Goal: Transaction & Acquisition: Purchase product/service

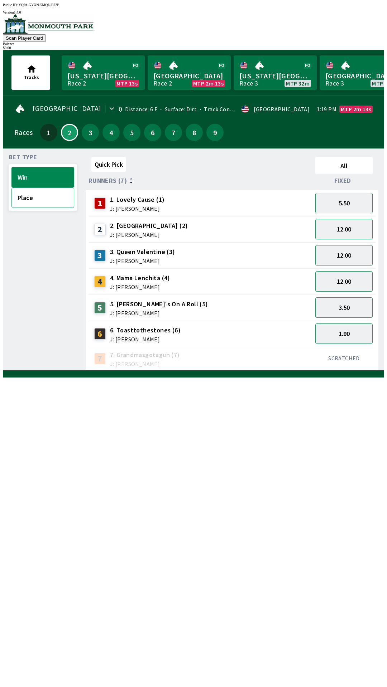
click at [26, 200] on button "Place" at bounding box center [42, 198] width 63 height 20
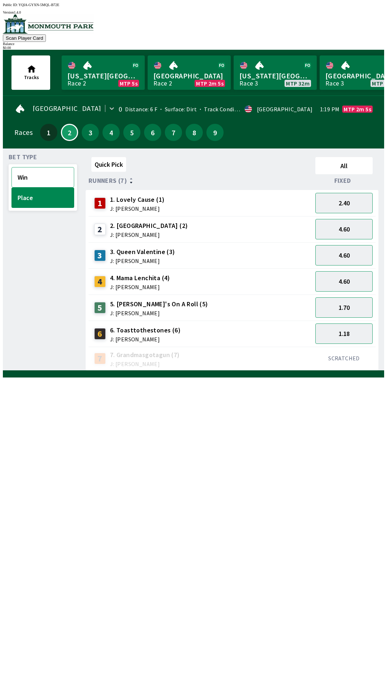
click at [25, 172] on button "Win" at bounding box center [42, 177] width 63 height 20
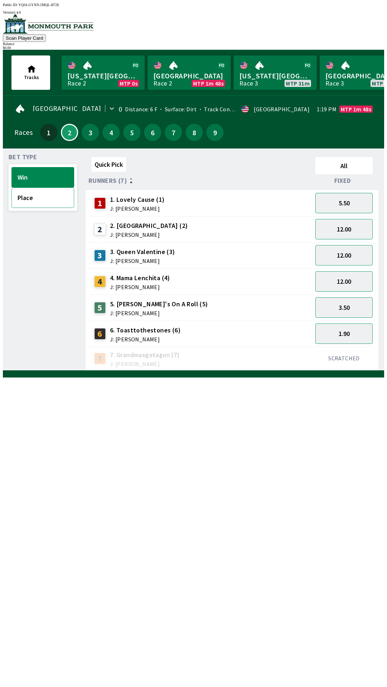
click at [31, 199] on button "Place" at bounding box center [42, 198] width 63 height 20
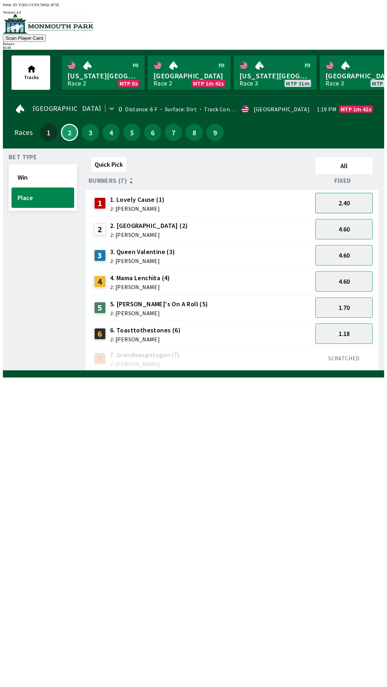
click at [357, 204] on button "2.40" at bounding box center [343, 203] width 57 height 20
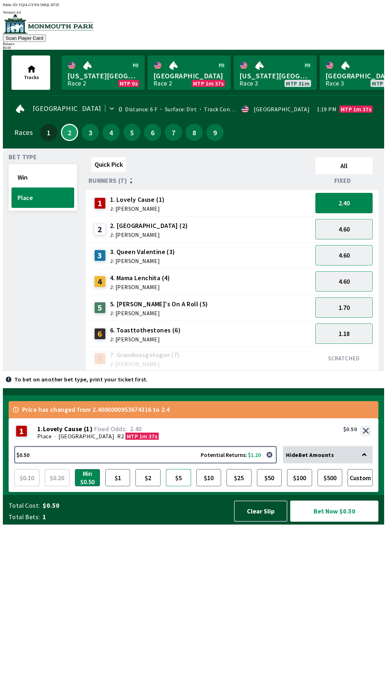
click at [181, 487] on button "$5" at bounding box center [178, 477] width 25 height 17
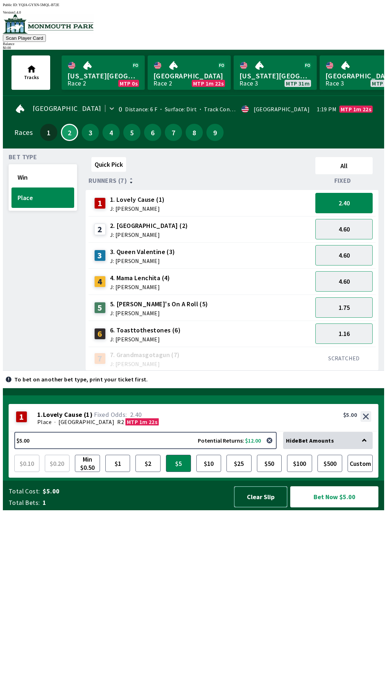
click at [260, 508] on button "Clear Slip" at bounding box center [260, 497] width 53 height 21
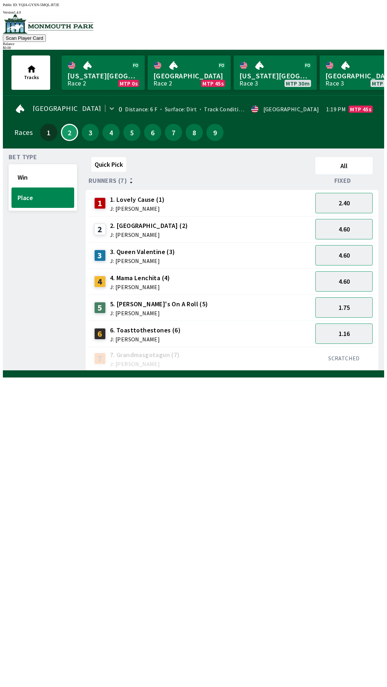
click at [351, 216] on div "4.60" at bounding box center [343, 229] width 63 height 26
click at [354, 203] on button "2.40" at bounding box center [343, 203] width 57 height 20
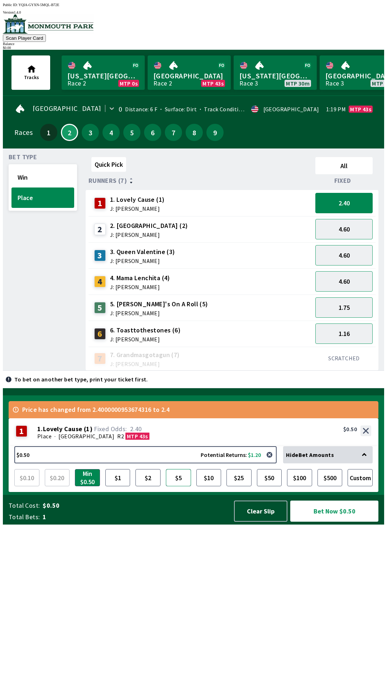
click at [180, 487] on button "$5" at bounding box center [178, 477] width 25 height 17
click at [248, 522] on button "Clear Slip" at bounding box center [260, 511] width 53 height 21
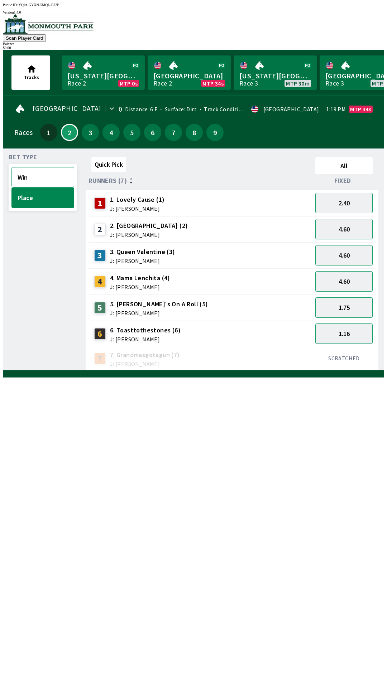
click at [51, 175] on button "Win" at bounding box center [42, 177] width 63 height 20
click at [368, 281] on button "12.00" at bounding box center [343, 281] width 57 height 20
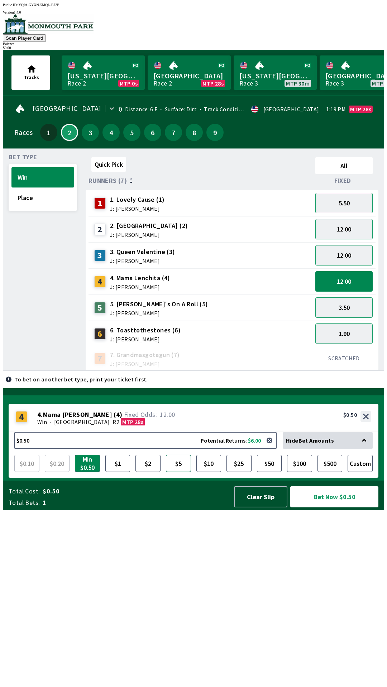
click at [180, 472] on button "$5" at bounding box center [178, 463] width 25 height 17
click at [352, 508] on button "Bet Now $5.00" at bounding box center [334, 497] width 88 height 21
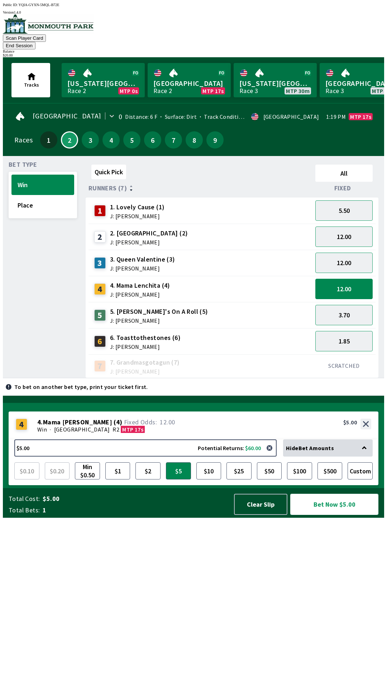
click at [346, 515] on button "Bet Now $5.00" at bounding box center [334, 504] width 88 height 21
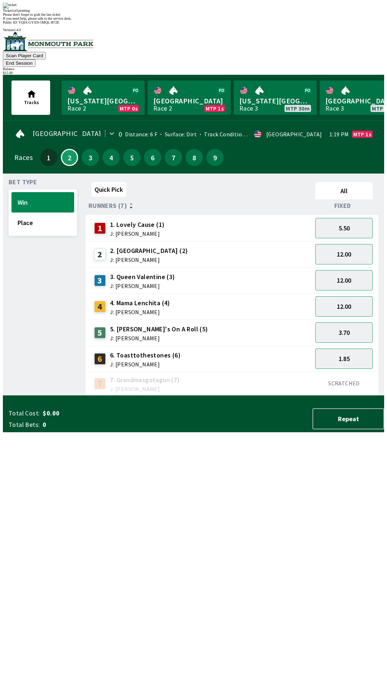
click at [361, 396] on div "Quick Pick All Runners (7) Fixed 1 1. Lovely Cause (1) J: [PERSON_NAME] 5.50 2 …" at bounding box center [235, 287] width 298 height 217
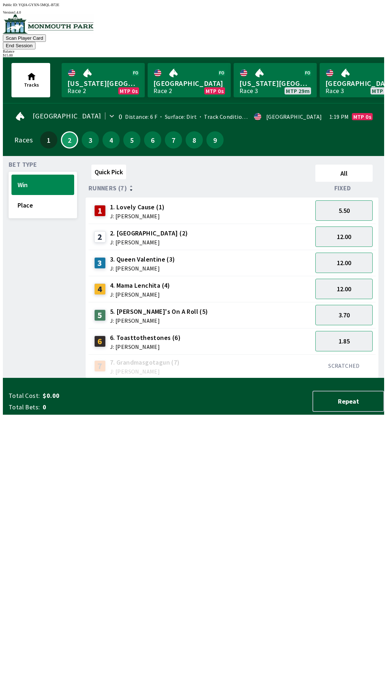
click at [35, 42] on button "End Session" at bounding box center [19, 46] width 33 height 8
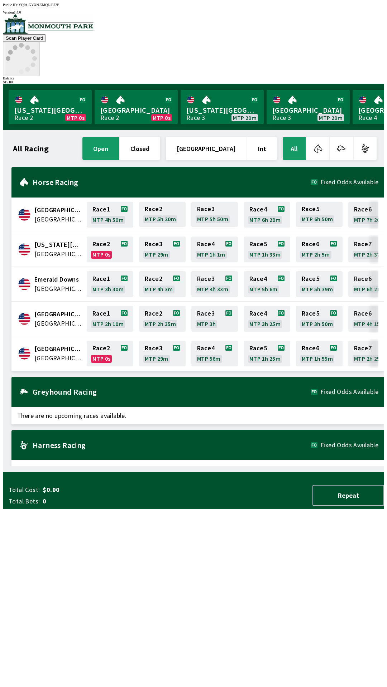
click at [37, 43] on icon at bounding box center [21, 58] width 31 height 31
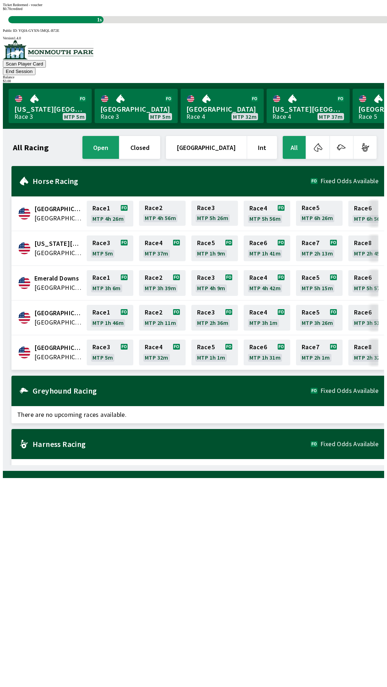
click at [47, 343] on span "[GEOGRAPHIC_DATA]" at bounding box center [58, 347] width 48 height 9
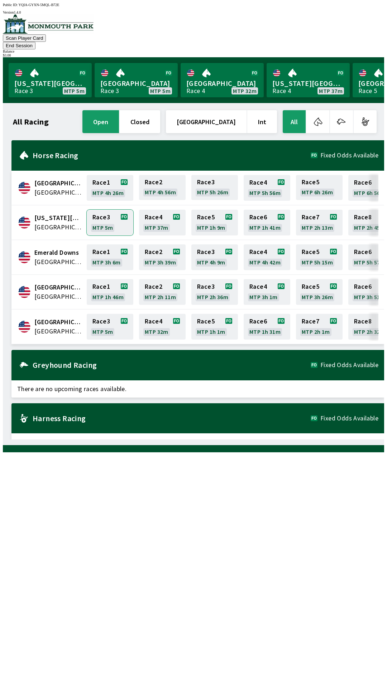
click at [107, 210] on link "Race 3 MTP 5m" at bounding box center [110, 223] width 47 height 26
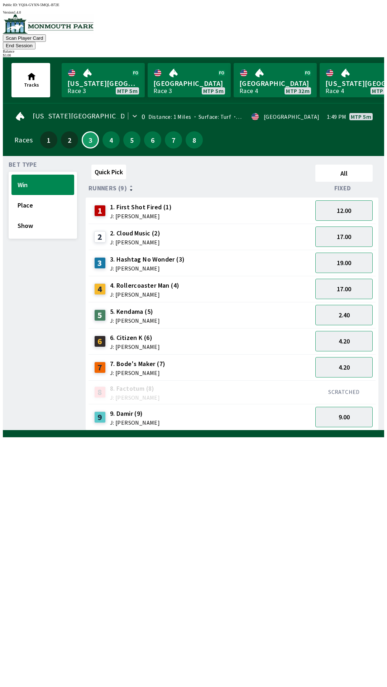
click at [35, 42] on button "End Session" at bounding box center [19, 46] width 33 height 8
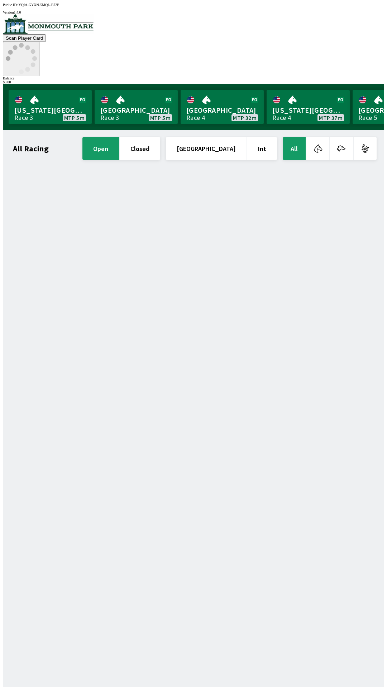
click at [37, 43] on icon at bounding box center [21, 58] width 31 height 31
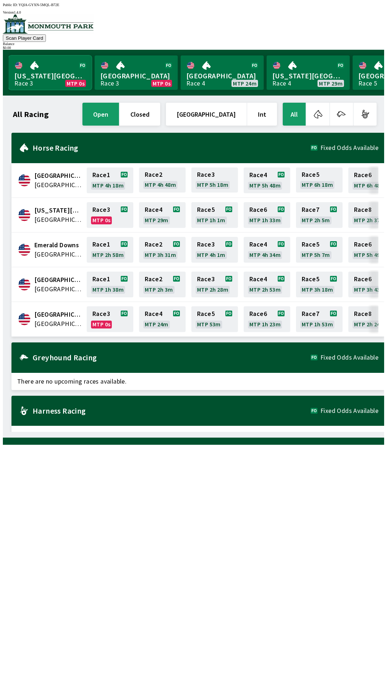
click at [45, 68] on link "[US_STATE] Park Race 3 MTP 0s" at bounding box center [50, 72] width 83 height 34
